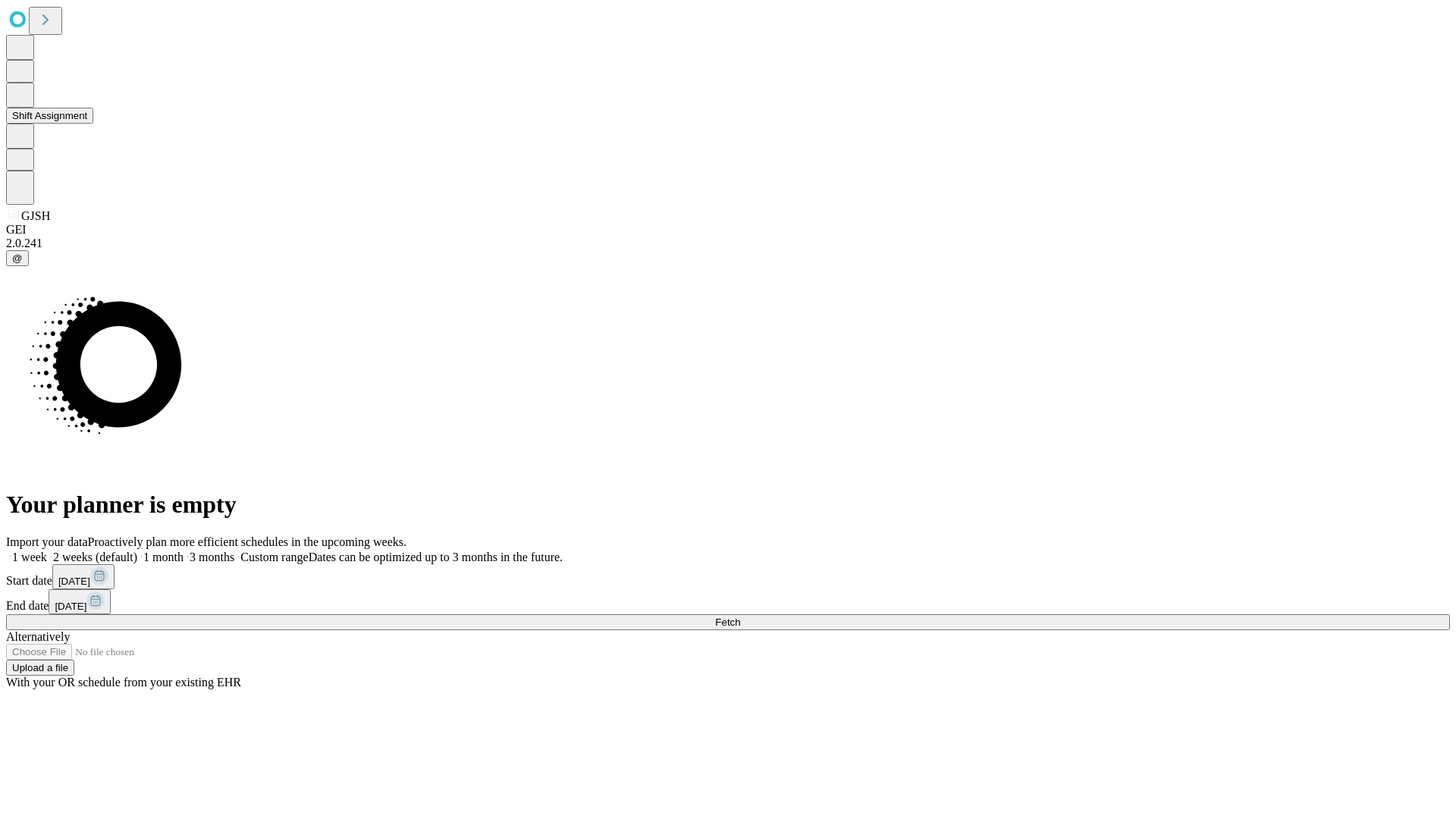
click at [93, 124] on button "Shift Assignment" at bounding box center [50, 115] width 87 height 16
